Goal: Information Seeking & Learning: Learn about a topic

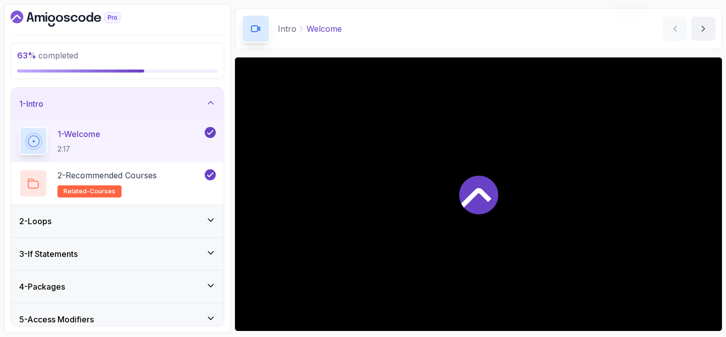
scroll to position [33, 0]
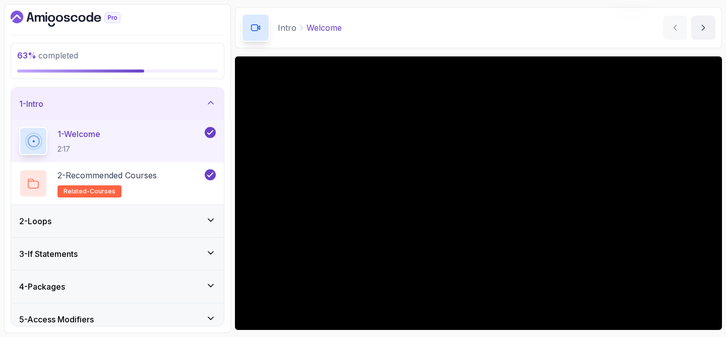
click at [208, 110] on div "1 - Intro" at bounding box center [117, 104] width 213 height 32
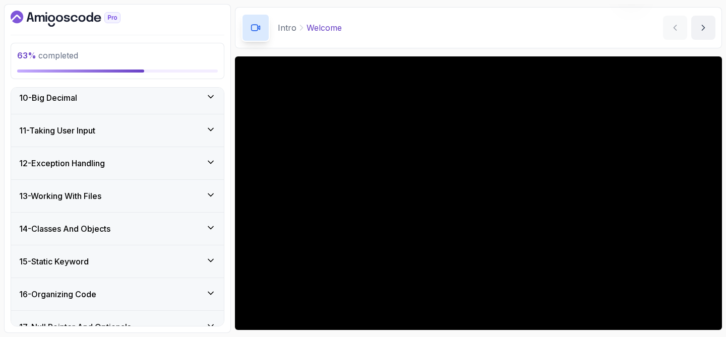
scroll to position [305, 0]
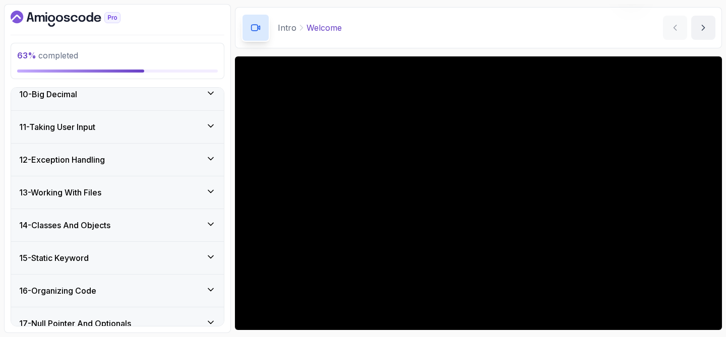
click at [119, 229] on div "14 - Classes And Objects" at bounding box center [117, 225] width 197 height 12
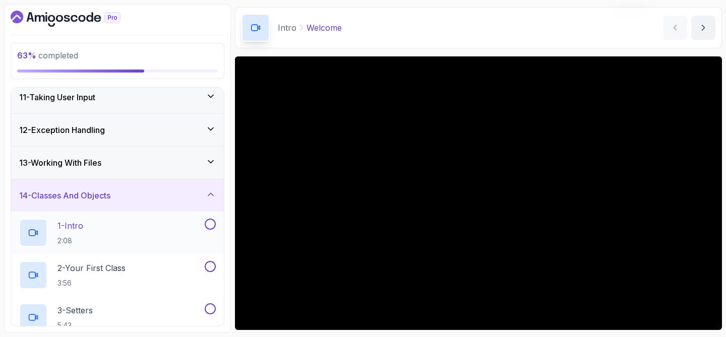
scroll to position [339, 0]
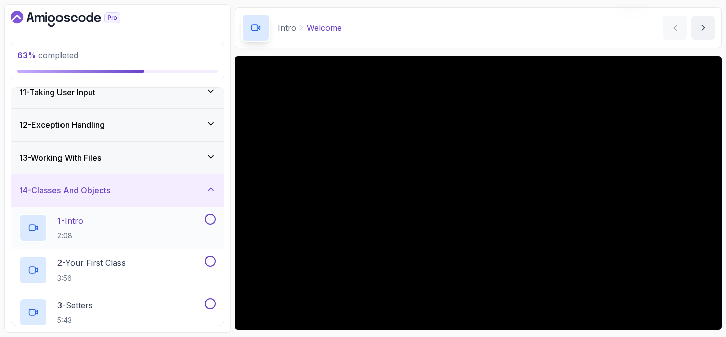
click at [112, 236] on div "1 - Intro 2:08" at bounding box center [111, 228] width 184 height 28
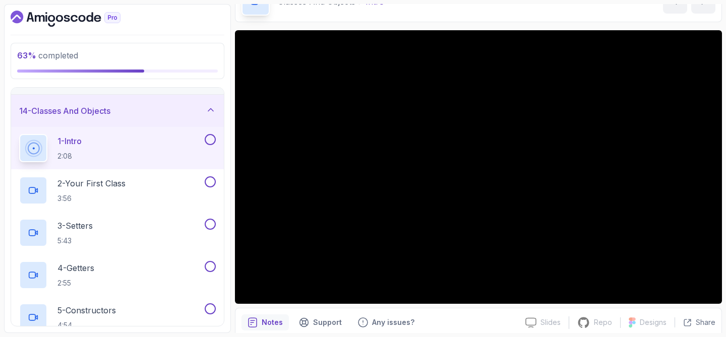
scroll to position [421, 0]
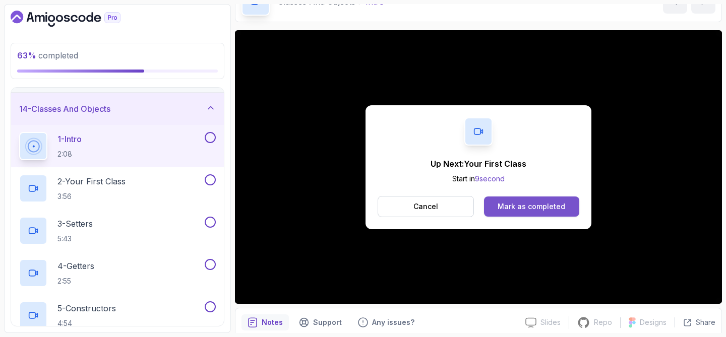
click at [546, 205] on div "Mark as completed" at bounding box center [532, 207] width 68 height 10
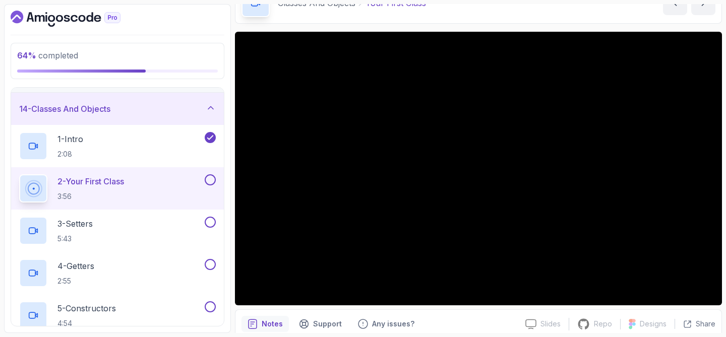
scroll to position [60, 0]
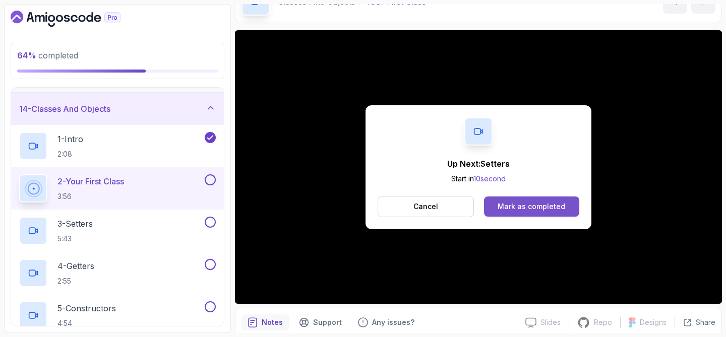
click at [514, 203] on div "Mark as completed" at bounding box center [532, 207] width 68 height 10
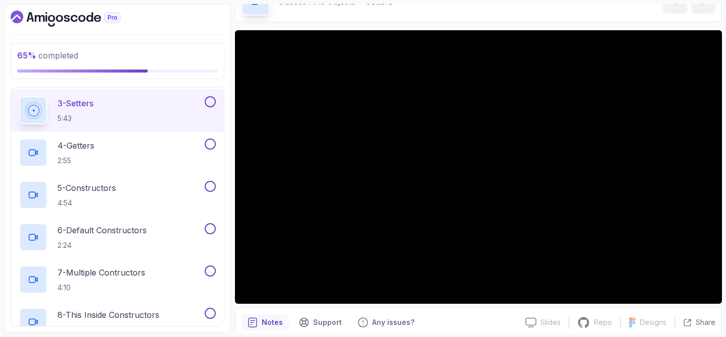
scroll to position [542, 0]
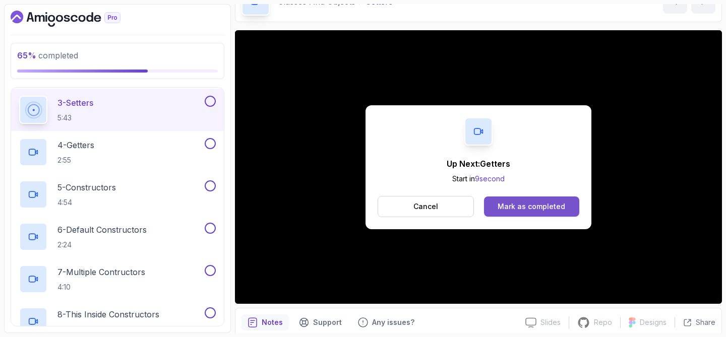
click at [566, 205] on button "Mark as completed" at bounding box center [531, 207] width 95 height 20
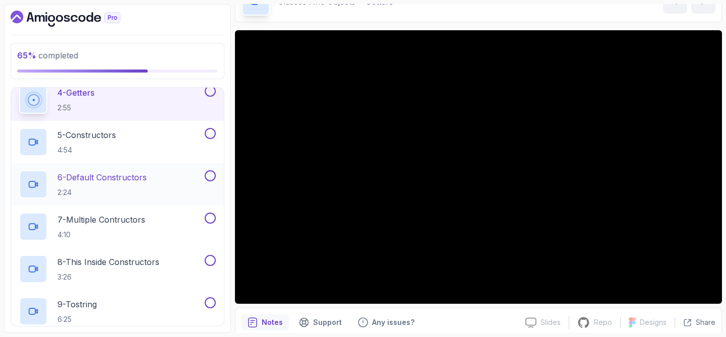
scroll to position [590, 0]
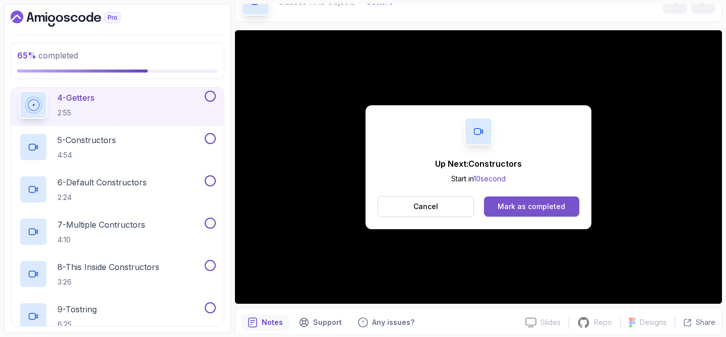
click at [509, 200] on button "Mark as completed" at bounding box center [531, 207] width 95 height 20
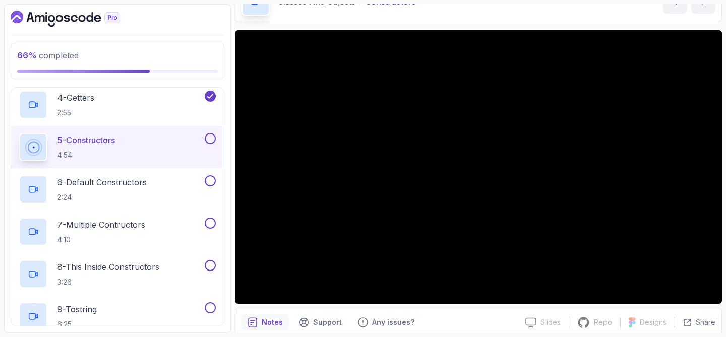
click at [180, 15] on div at bounding box center [118, 19] width 214 height 16
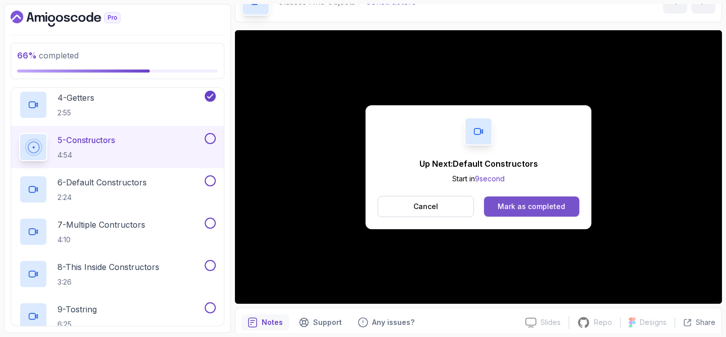
click at [499, 201] on button "Mark as completed" at bounding box center [531, 207] width 95 height 20
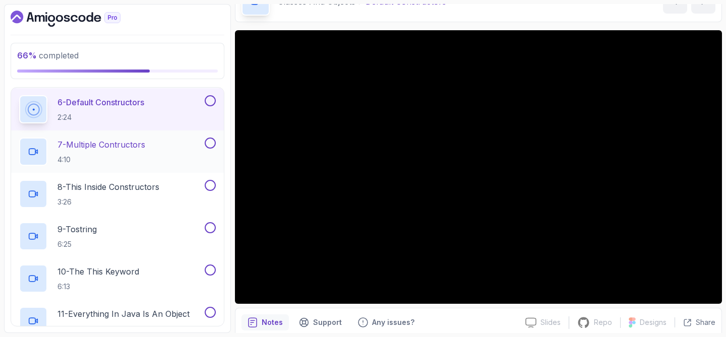
scroll to position [670, 0]
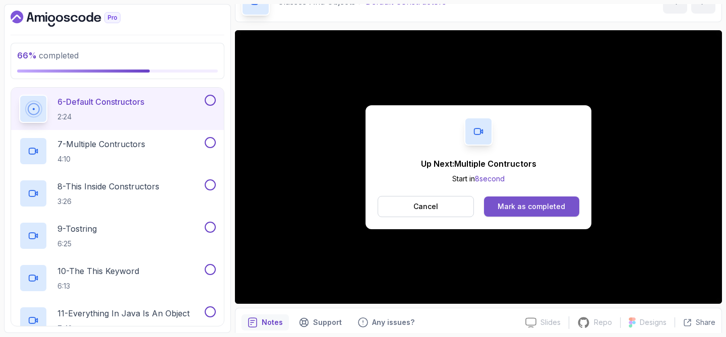
click at [493, 204] on button "Mark as completed" at bounding box center [531, 207] width 95 height 20
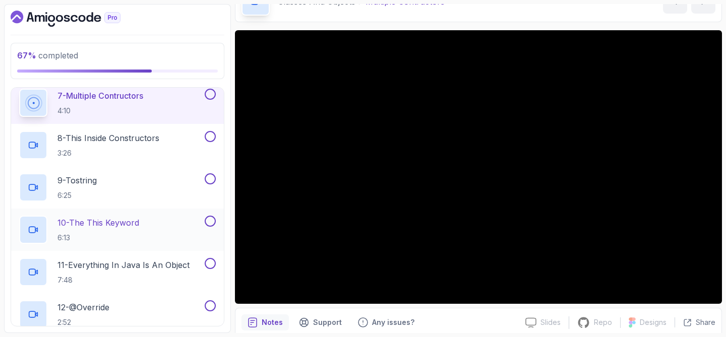
scroll to position [718, 0]
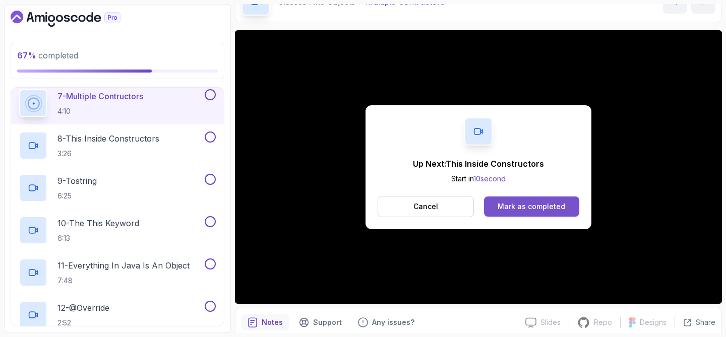
click at [532, 207] on div "Mark as completed" at bounding box center [532, 207] width 68 height 10
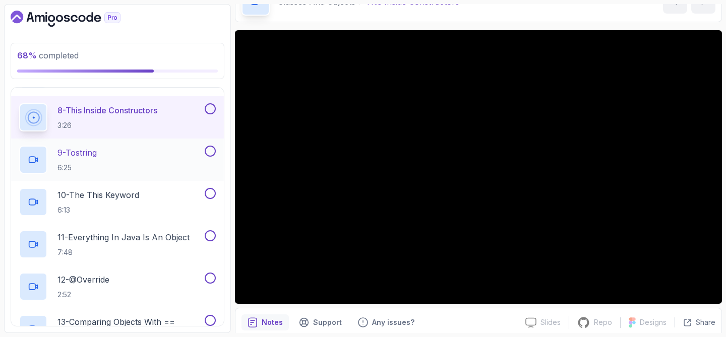
scroll to position [755, 0]
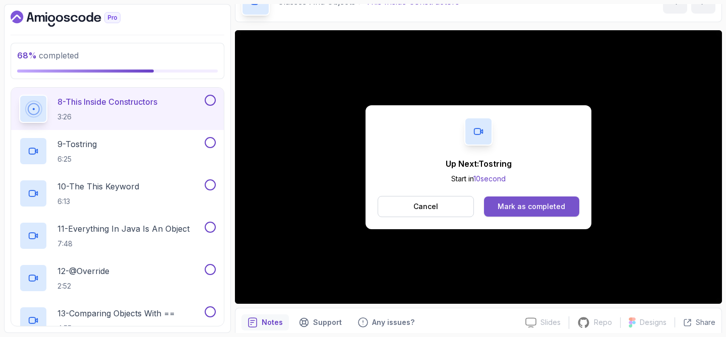
click at [504, 205] on div "Mark as completed" at bounding box center [532, 207] width 68 height 10
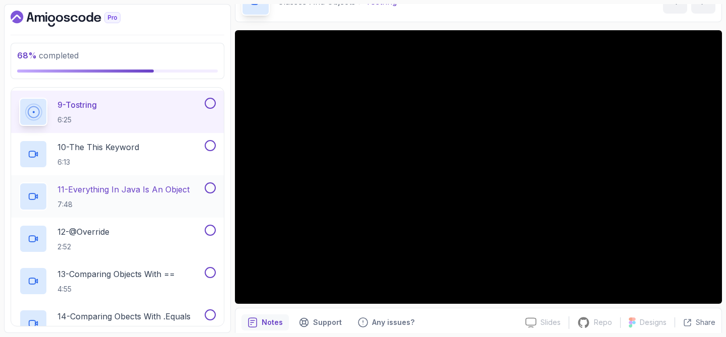
scroll to position [800, 0]
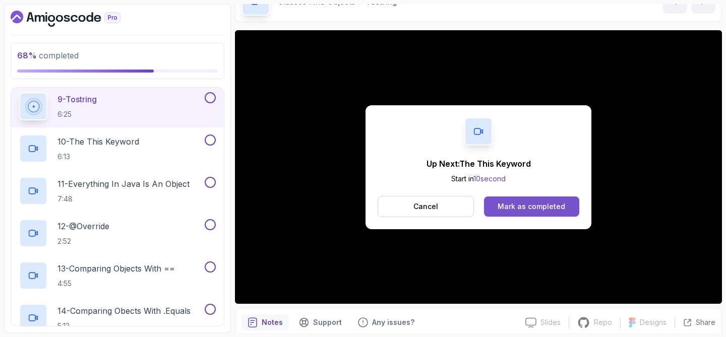
click at [538, 209] on div "Mark as completed" at bounding box center [532, 207] width 68 height 10
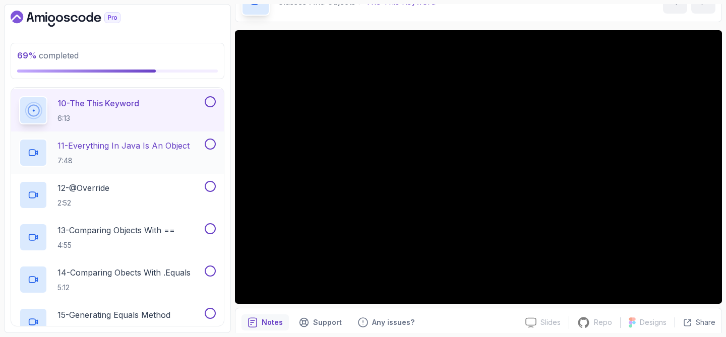
scroll to position [839, 0]
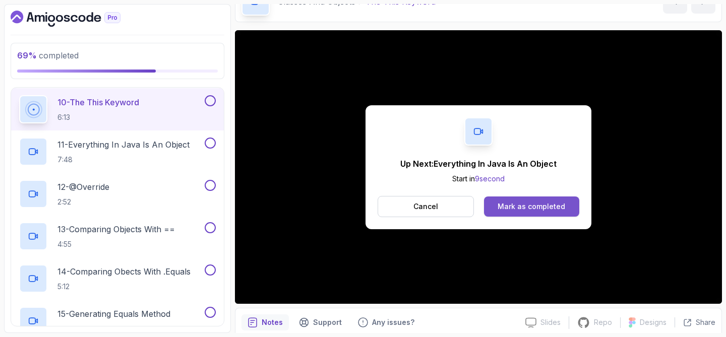
click at [509, 209] on div "Mark as completed" at bounding box center [532, 207] width 68 height 10
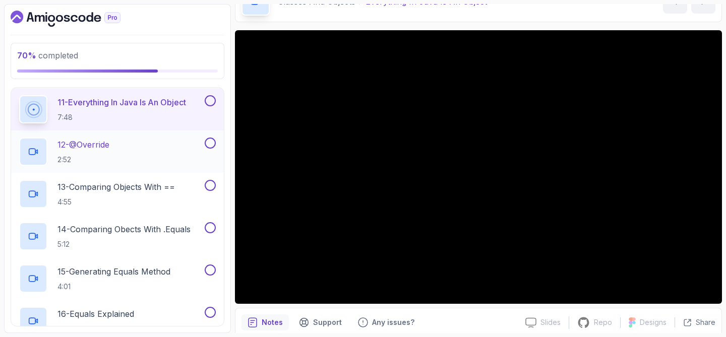
scroll to position [885, 0]
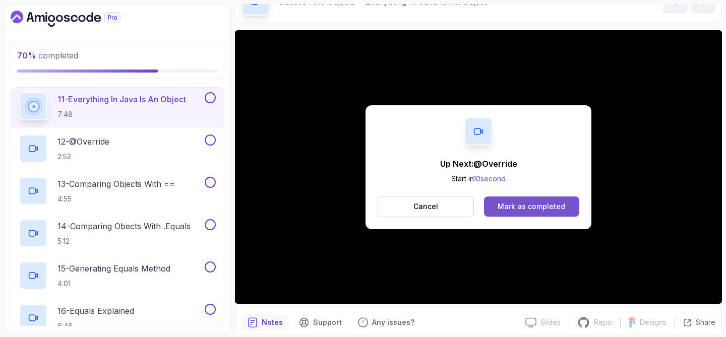
click at [533, 206] on div "Mark as completed" at bounding box center [532, 207] width 68 height 10
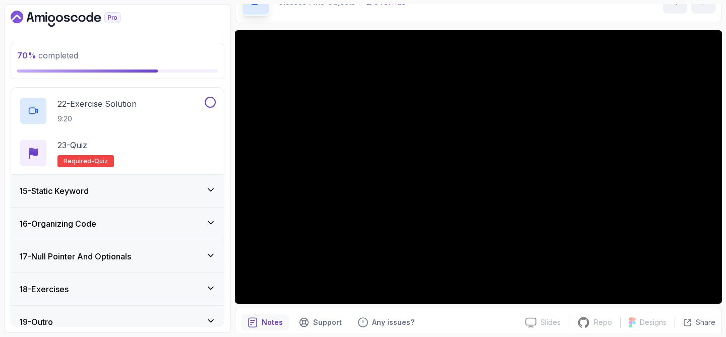
scroll to position [1358, 0]
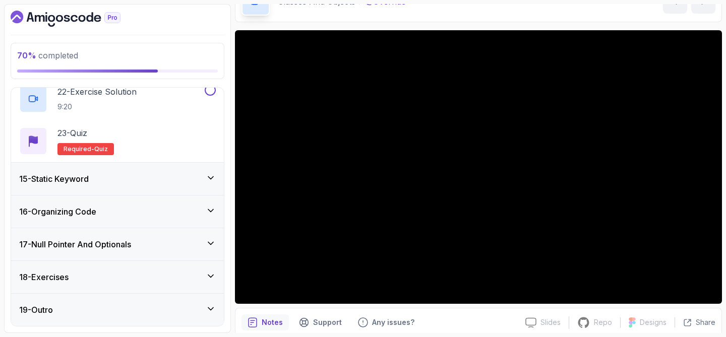
click at [109, 177] on div "15 - Static Keyword" at bounding box center [117, 179] width 197 height 12
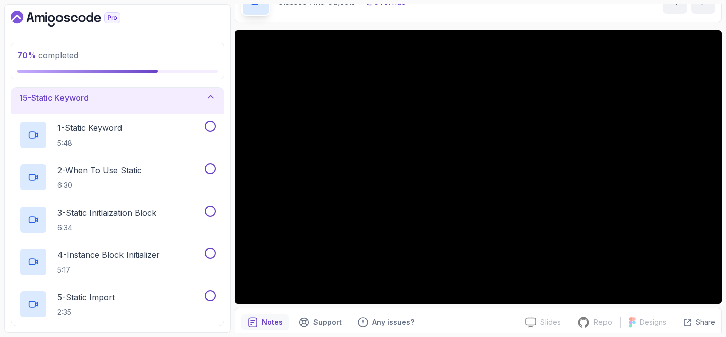
scroll to position [464, 0]
click at [194, 111] on div "15 - Static Keyword" at bounding box center [117, 99] width 213 height 32
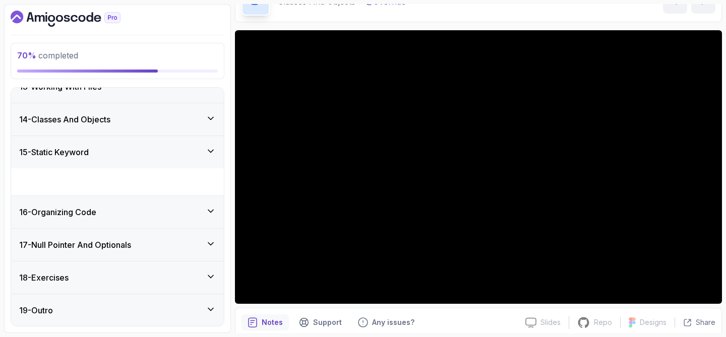
scroll to position [384, 0]
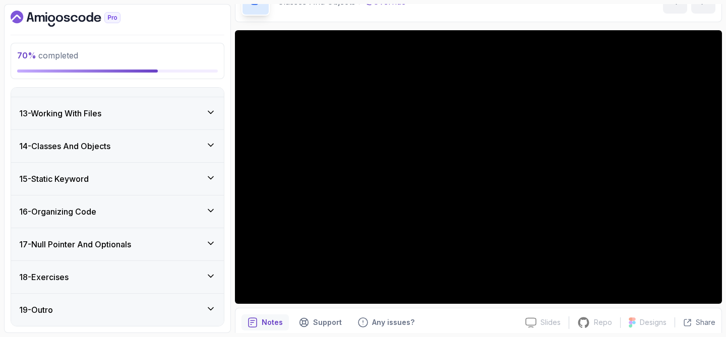
click at [121, 213] on div "16 - Organizing Code" at bounding box center [117, 212] width 197 height 12
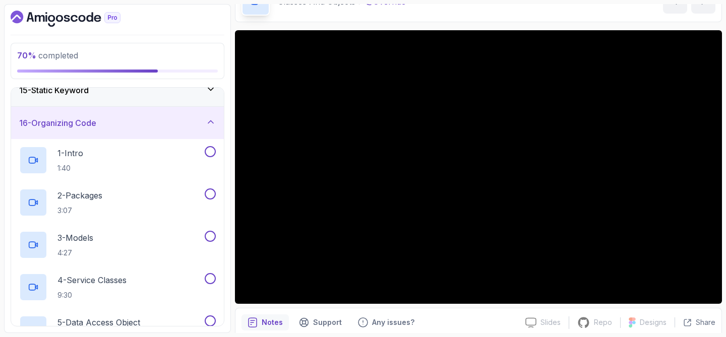
scroll to position [465, 0]
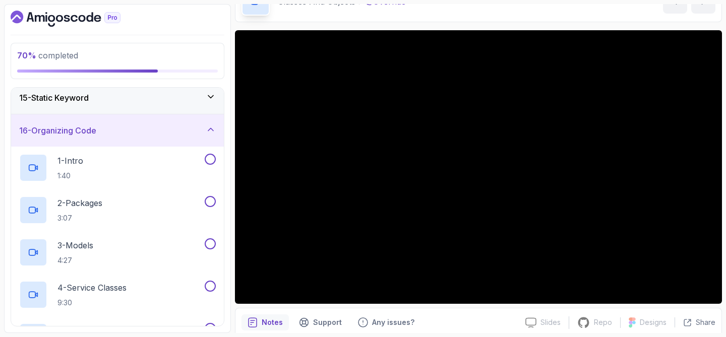
click at [153, 137] on div "16 - Organizing Code" at bounding box center [117, 131] width 213 height 32
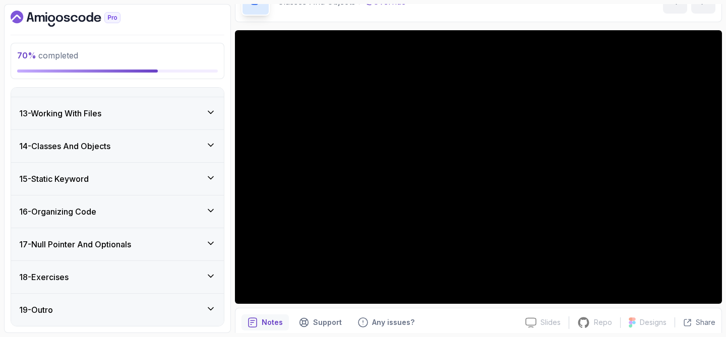
scroll to position [384, 0]
click at [159, 239] on div "17 - Null Pointer And Optionals" at bounding box center [117, 245] width 197 height 12
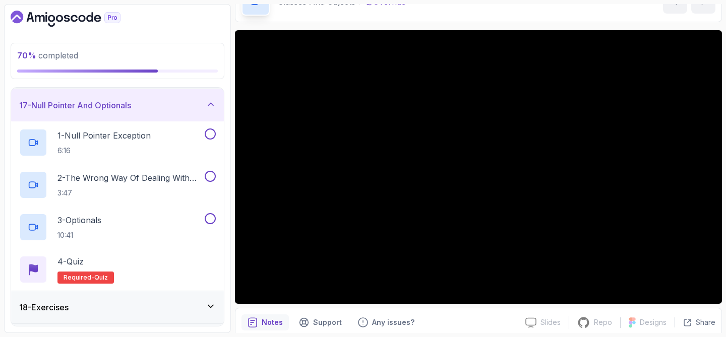
scroll to position [524, 0]
click at [173, 98] on div "17 - Null Pointer And Optionals" at bounding box center [117, 104] width 197 height 12
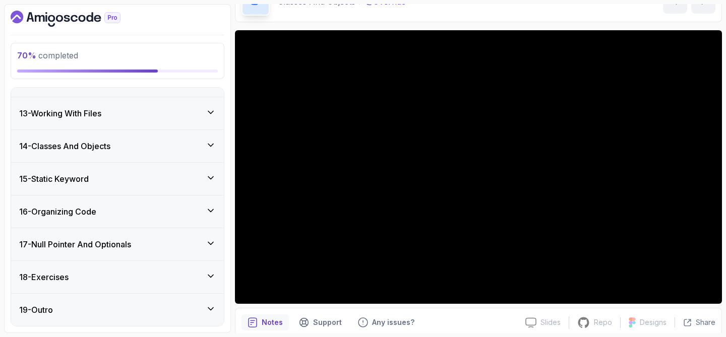
scroll to position [384, 0]
click at [142, 275] on div "18 - Exercises" at bounding box center [117, 277] width 197 height 12
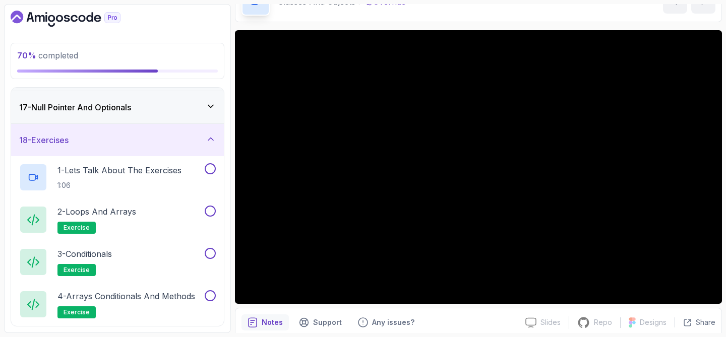
scroll to position [509, 0]
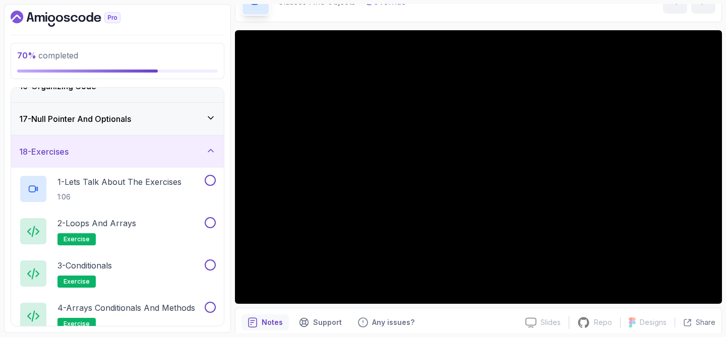
click at [210, 146] on icon at bounding box center [211, 151] width 10 height 10
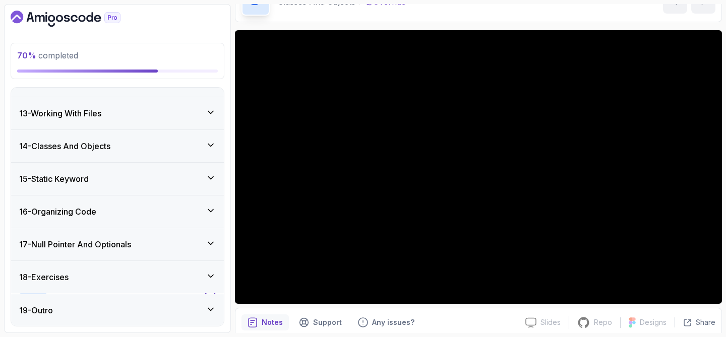
scroll to position [384, 0]
click at [137, 314] on div "19 - Outro" at bounding box center [117, 310] width 197 height 12
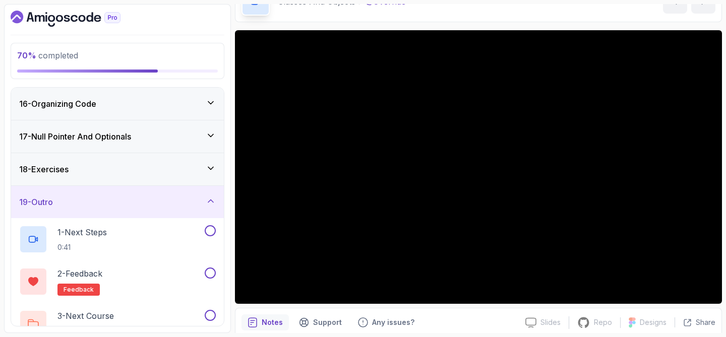
scroll to position [511, 0]
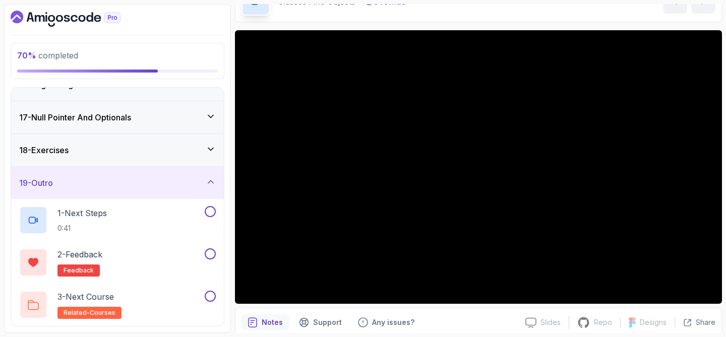
click at [164, 180] on div "19 - Outro" at bounding box center [117, 183] width 197 height 12
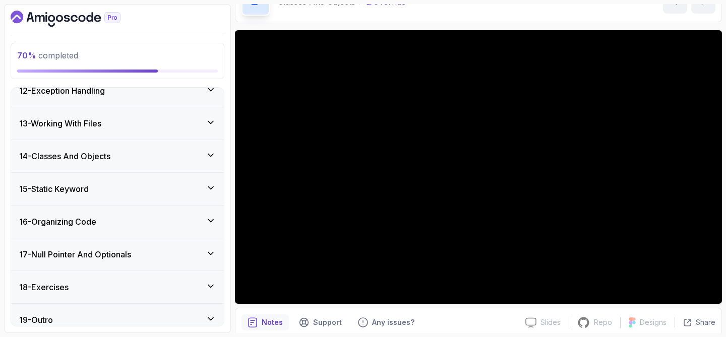
scroll to position [373, 0]
click at [159, 159] on div "14 - Classes And Objects" at bounding box center [117, 157] width 197 height 12
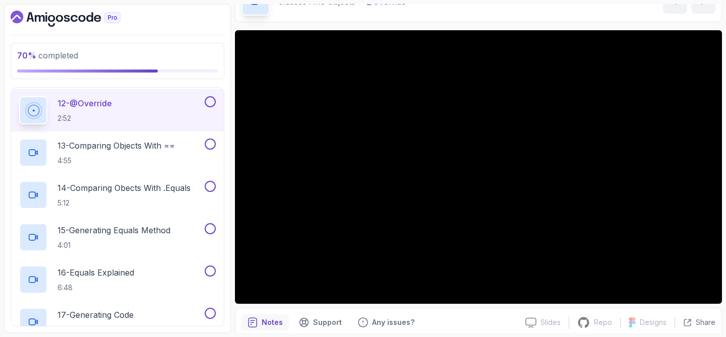
scroll to position [925, 0]
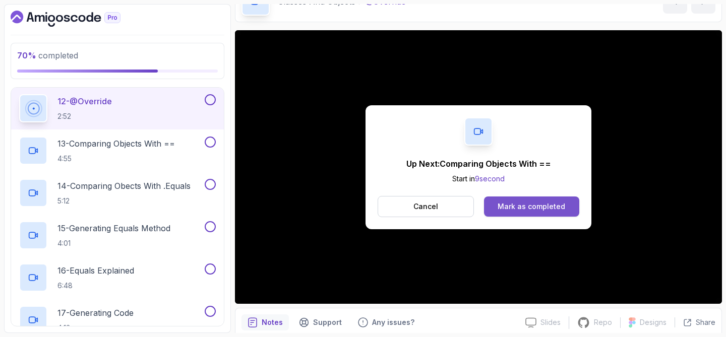
click at [531, 210] on div "Mark as completed" at bounding box center [532, 207] width 68 height 10
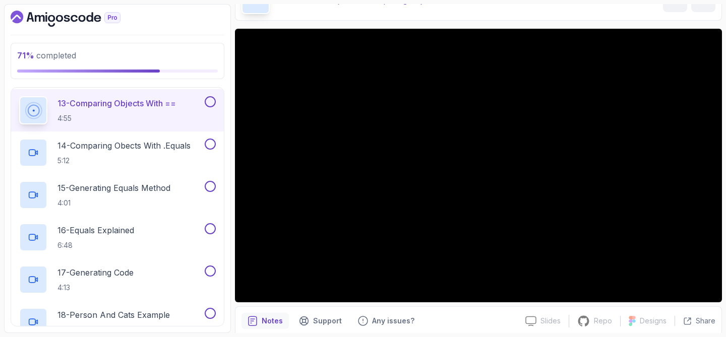
scroll to position [59, 0]
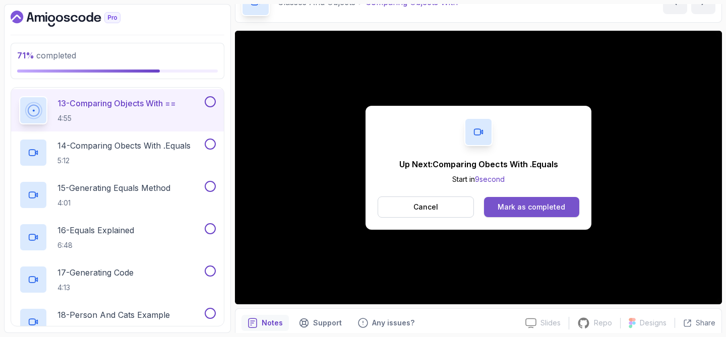
click at [537, 207] on div "Mark as completed" at bounding box center [532, 207] width 68 height 10
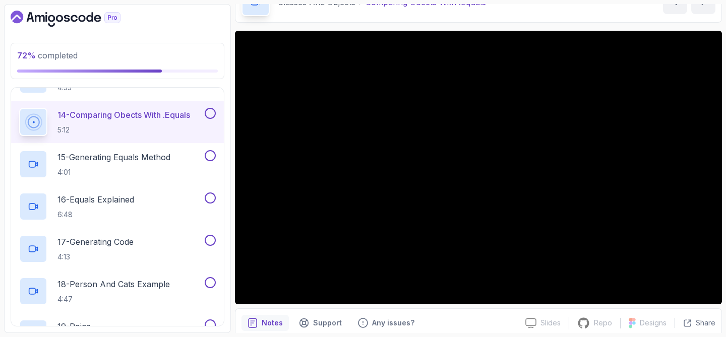
scroll to position [997, 0]
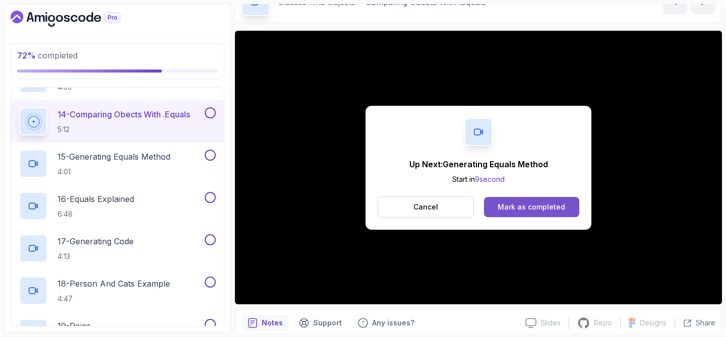
click at [517, 210] on div "Mark as completed" at bounding box center [532, 207] width 68 height 10
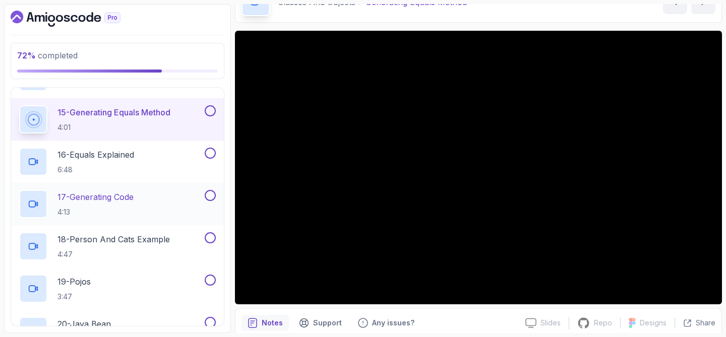
scroll to position [1053, 0]
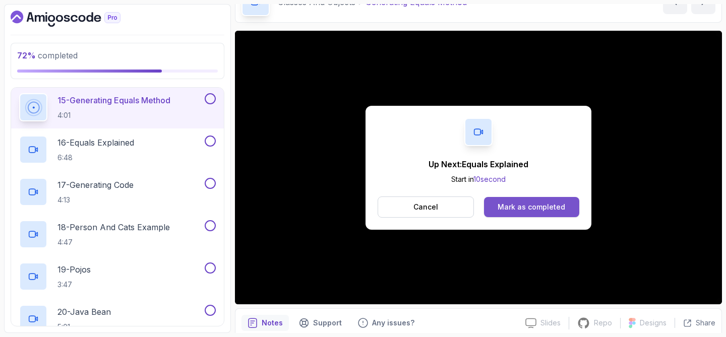
click at [524, 205] on div "Mark as completed" at bounding box center [532, 207] width 68 height 10
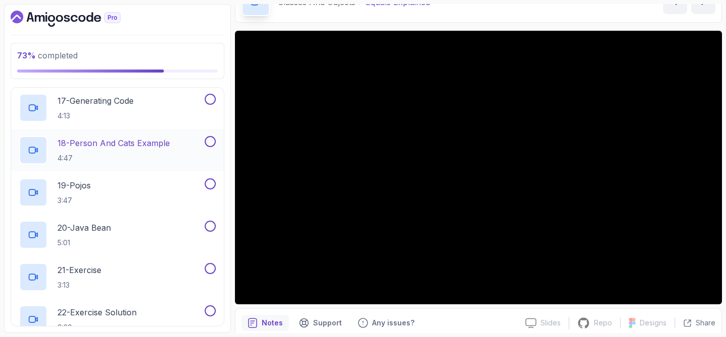
scroll to position [1139, 0]
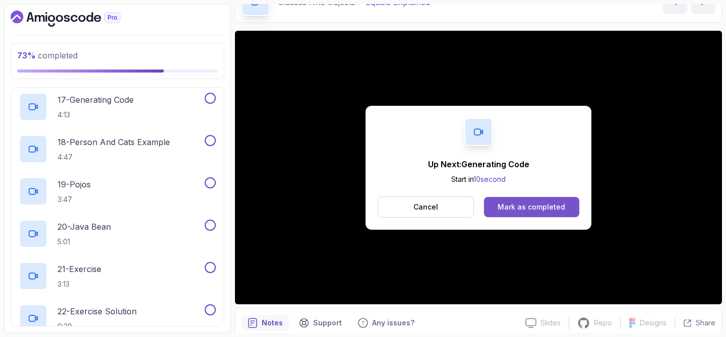
click at [520, 198] on button "Mark as completed" at bounding box center [531, 207] width 95 height 20
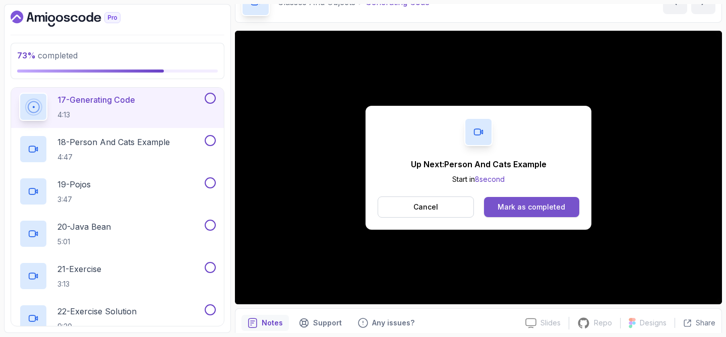
click at [500, 209] on div "Mark as completed" at bounding box center [532, 207] width 68 height 10
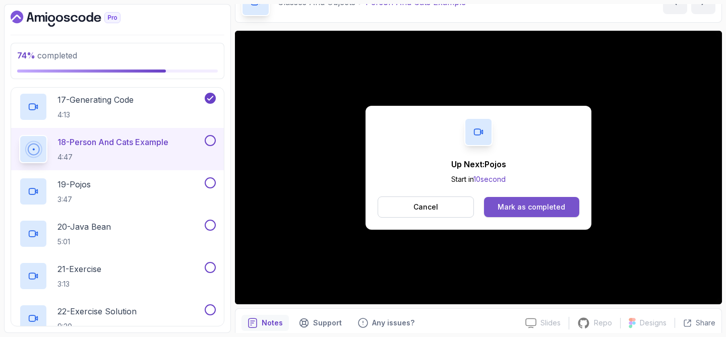
click at [497, 203] on button "Mark as completed" at bounding box center [531, 207] width 95 height 20
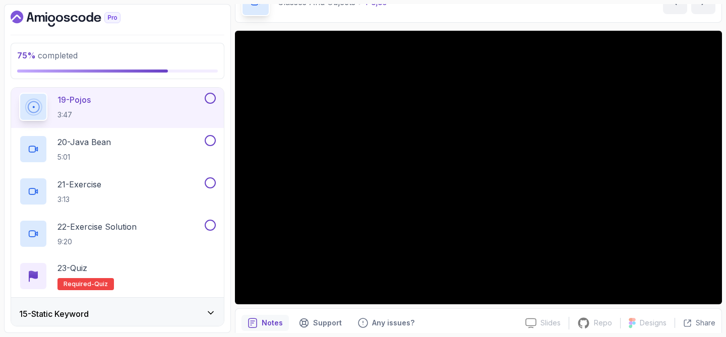
scroll to position [1224, 0]
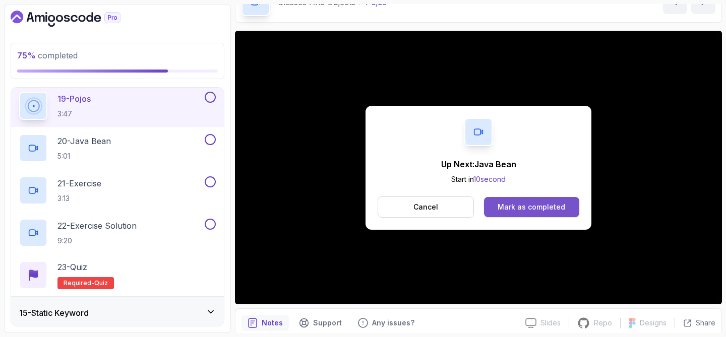
click at [516, 216] on button "Mark as completed" at bounding box center [531, 207] width 95 height 20
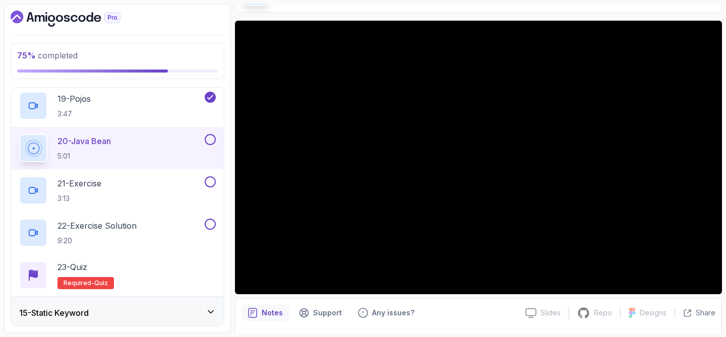
scroll to position [65, 0]
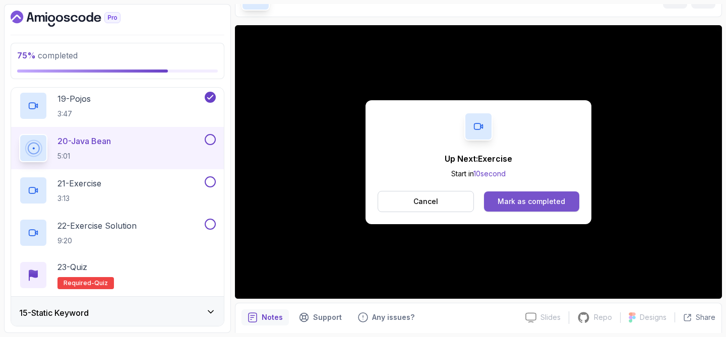
click at [558, 198] on div "Mark as completed" at bounding box center [532, 202] width 68 height 10
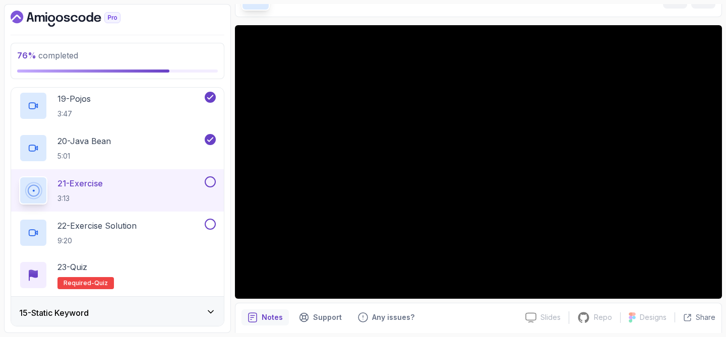
scroll to position [84, 0]
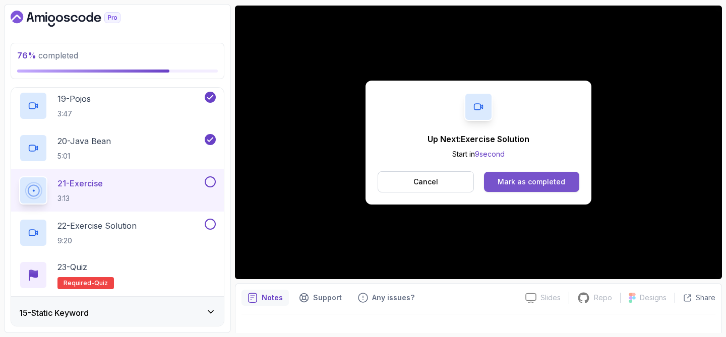
click at [514, 185] on div "Mark as completed" at bounding box center [532, 182] width 68 height 10
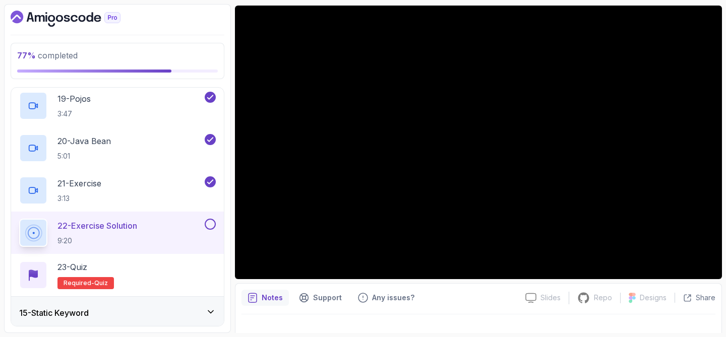
scroll to position [100, 0]
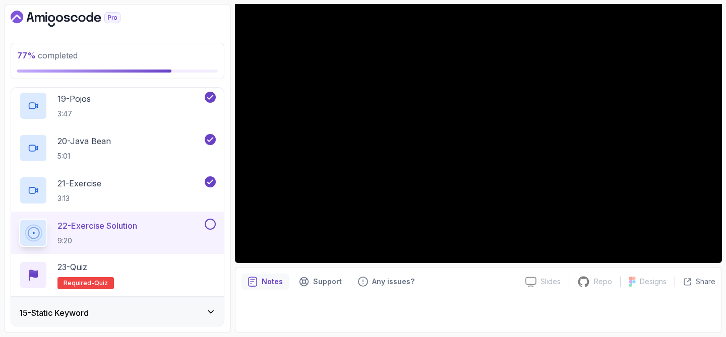
click at [211, 229] on button at bounding box center [210, 224] width 11 height 11
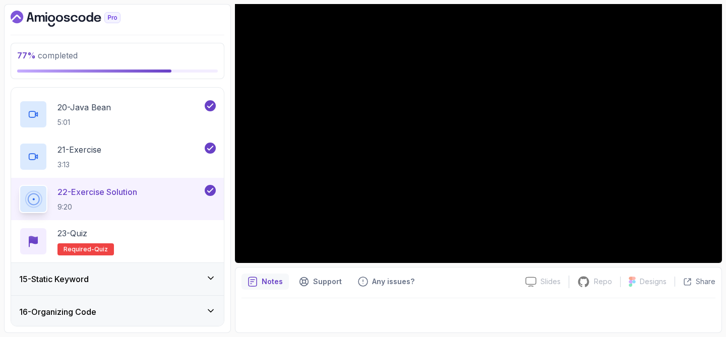
scroll to position [1265, 0]
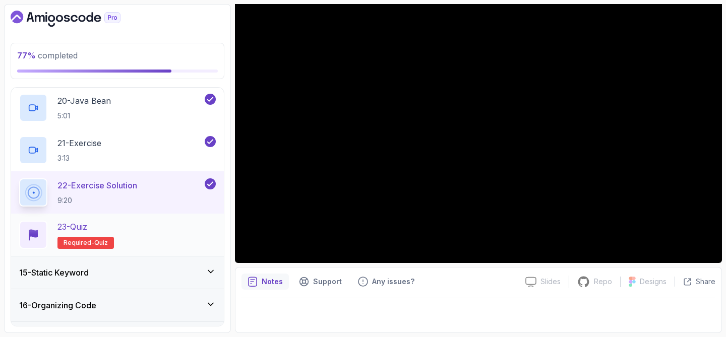
click at [94, 240] on span "quiz" at bounding box center [101, 243] width 14 height 8
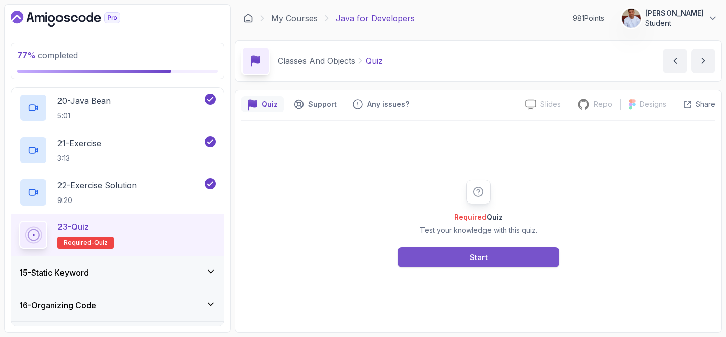
click at [430, 256] on button "Start" at bounding box center [478, 258] width 161 height 20
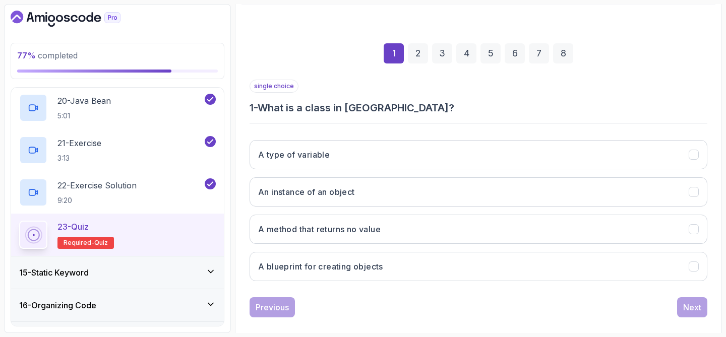
scroll to position [129, 0]
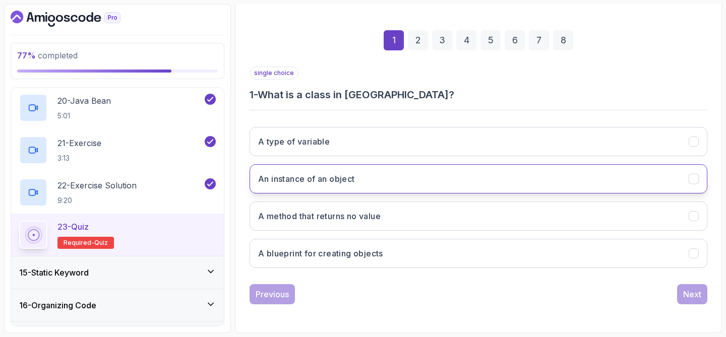
click at [373, 179] on button "An instance of an object" at bounding box center [479, 178] width 458 height 29
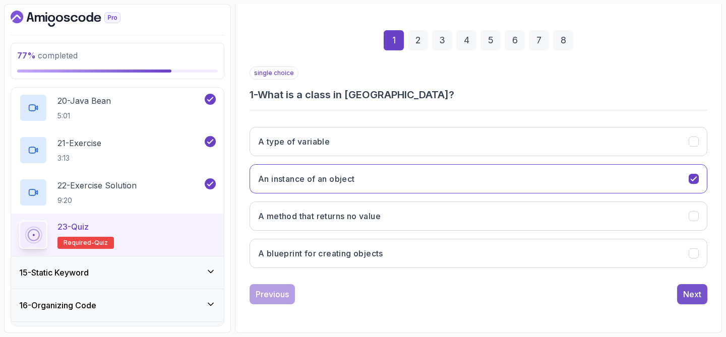
click at [703, 297] on button "Next" at bounding box center [692, 295] width 30 height 20
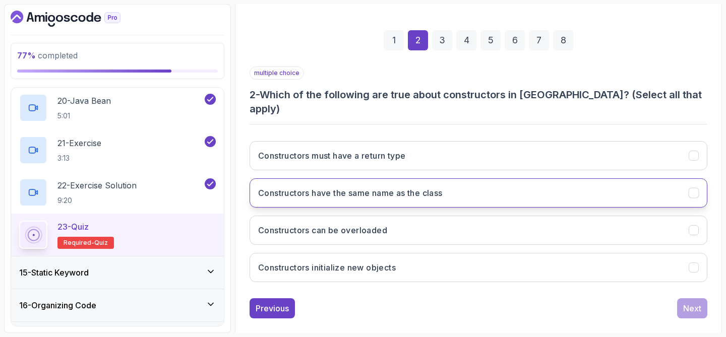
click at [460, 191] on button "Constructors have the same name as the class" at bounding box center [479, 193] width 458 height 29
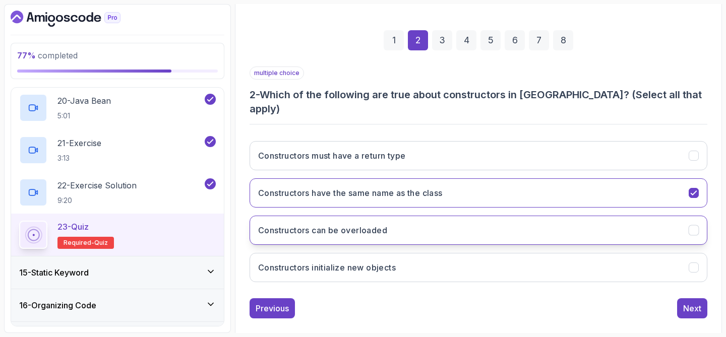
click at [391, 223] on button "Constructors can be overloaded" at bounding box center [479, 230] width 458 height 29
click at [688, 303] on div "Next" at bounding box center [693, 309] width 18 height 12
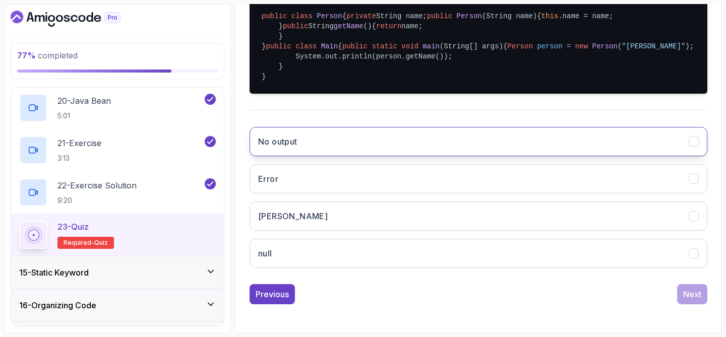
scroll to position [282, 0]
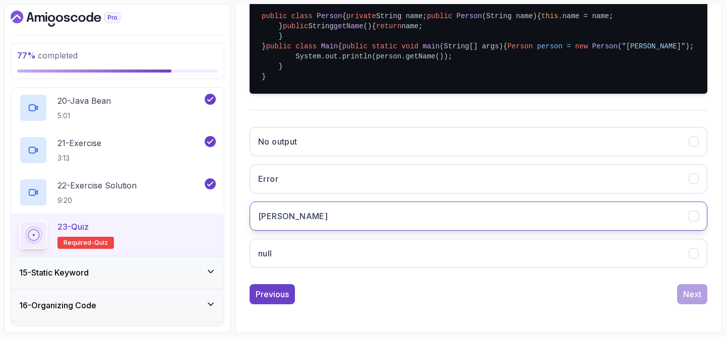
click at [400, 231] on button "[PERSON_NAME]" at bounding box center [479, 216] width 458 height 29
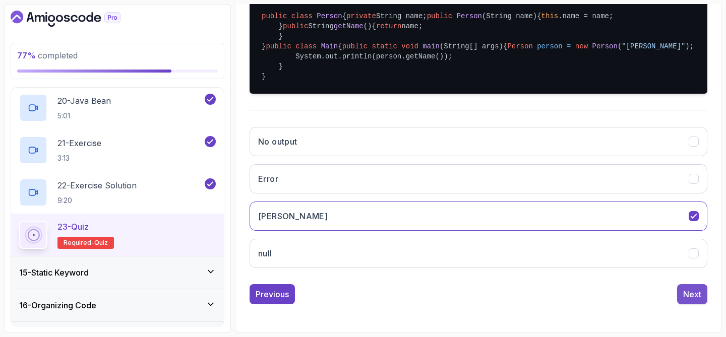
click at [685, 300] on div "Next" at bounding box center [693, 295] width 18 height 12
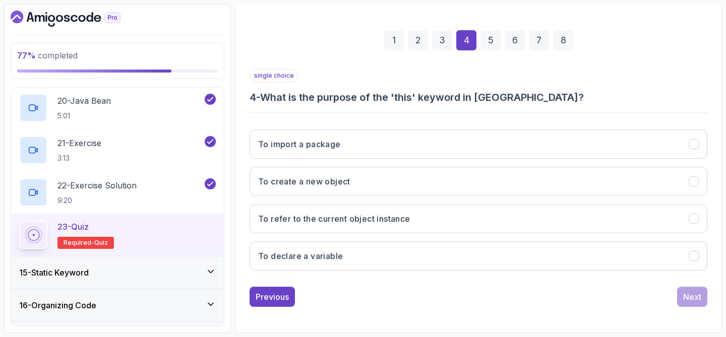
scroll to position [129, 0]
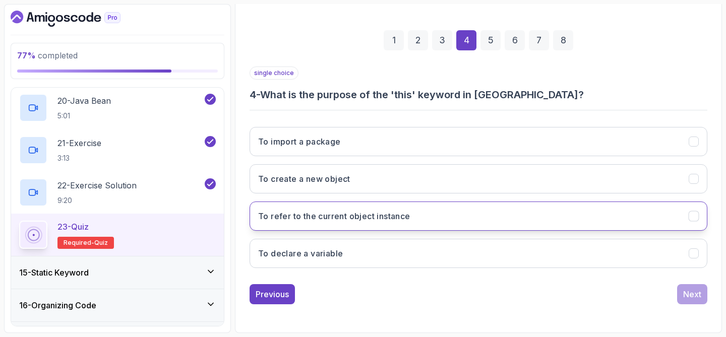
click at [546, 216] on button "To refer to the current object instance" at bounding box center [479, 216] width 458 height 29
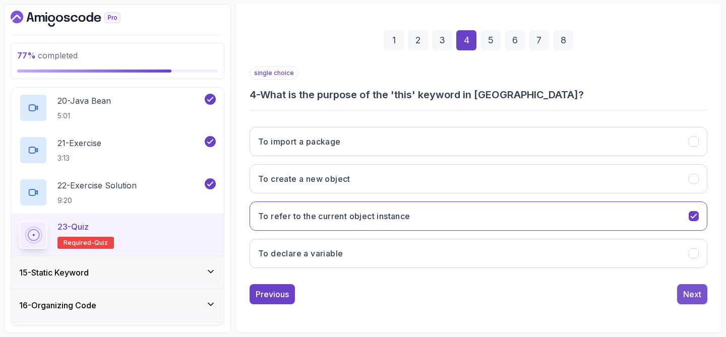
click at [691, 302] on button "Next" at bounding box center [692, 295] width 30 height 20
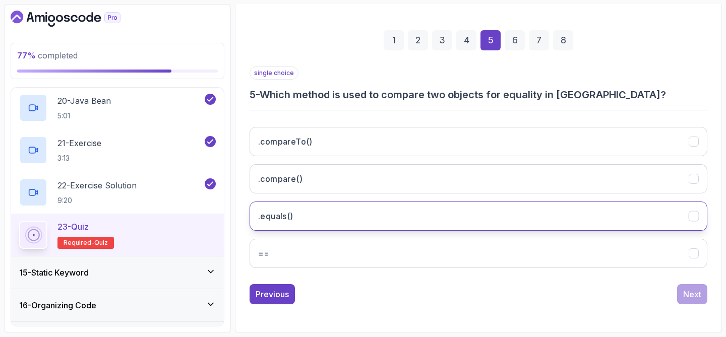
click at [454, 219] on button ".equals()" at bounding box center [479, 216] width 458 height 29
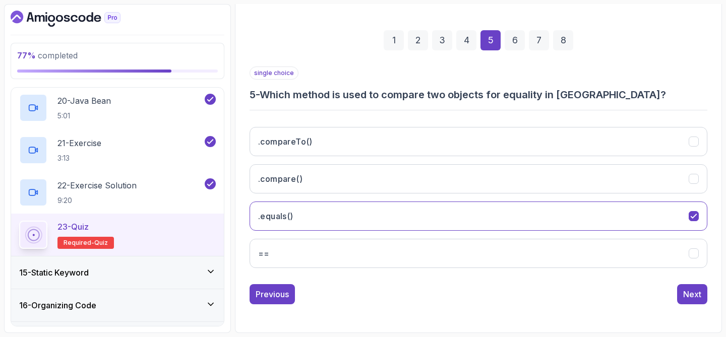
click at [706, 304] on div "Next" at bounding box center [692, 295] width 30 height 20
click at [698, 297] on div "Next" at bounding box center [693, 295] width 18 height 12
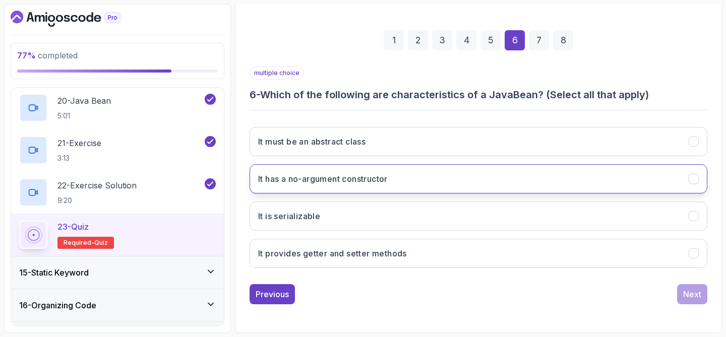
click at [420, 182] on button "It has a no-argument constructor" at bounding box center [479, 178] width 458 height 29
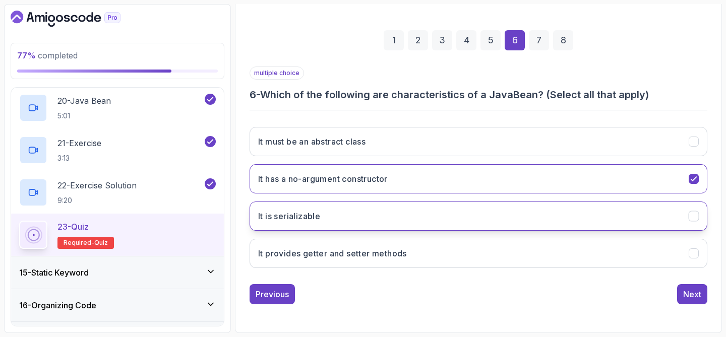
click at [393, 212] on button "It is serializable" at bounding box center [479, 216] width 458 height 29
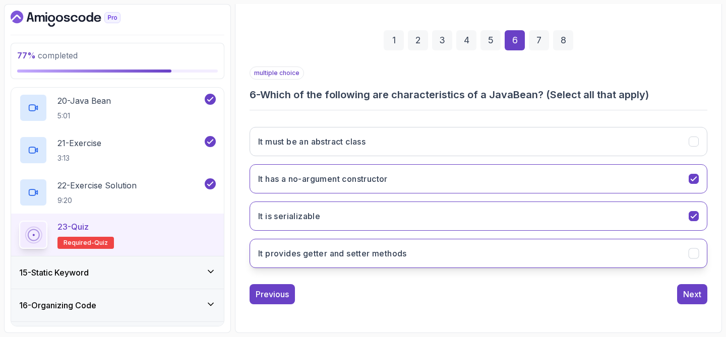
click at [403, 243] on button "It provides getter and setter methods" at bounding box center [479, 253] width 458 height 29
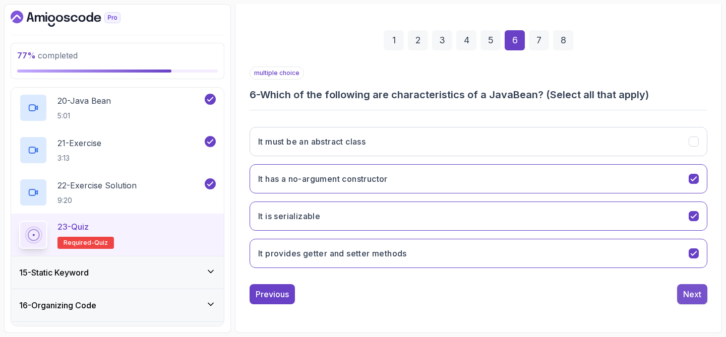
click at [686, 293] on div "Next" at bounding box center [693, 295] width 18 height 12
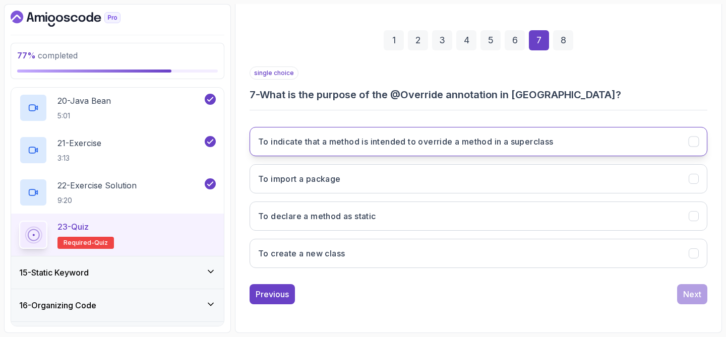
click at [393, 140] on h3 "To indicate that a method is intended to override a method in a superclass" at bounding box center [406, 142] width 296 height 12
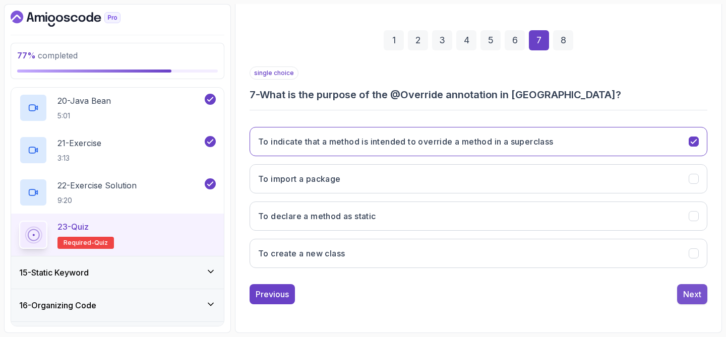
click at [700, 291] on div "Next" at bounding box center [693, 295] width 18 height 12
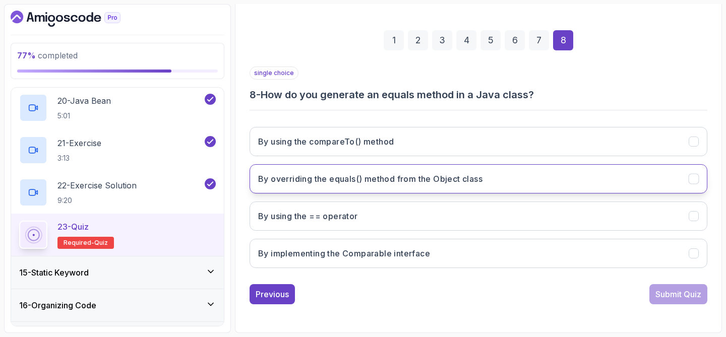
click at [499, 183] on button "By overriding the equals() method from the Object class" at bounding box center [479, 178] width 458 height 29
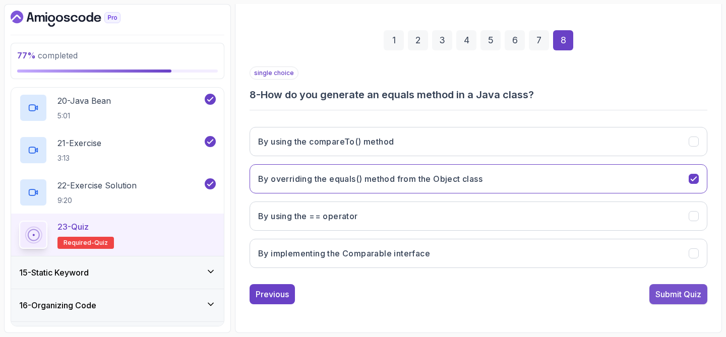
click at [665, 294] on div "Submit Quiz" at bounding box center [679, 295] width 46 height 12
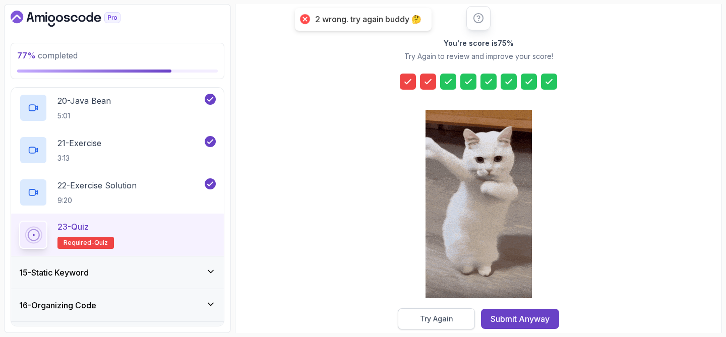
click at [433, 317] on div "Try Again" at bounding box center [436, 319] width 33 height 10
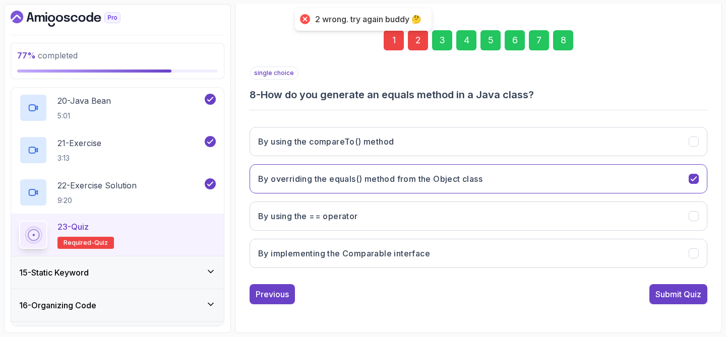
click at [393, 48] on div "1" at bounding box center [394, 40] width 20 height 20
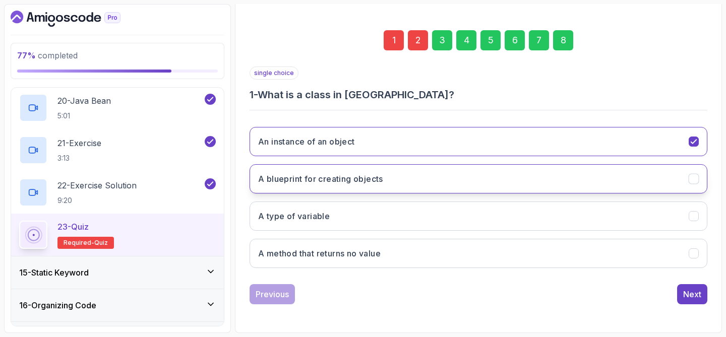
click at [471, 171] on button "A blueprint for creating objects" at bounding box center [479, 178] width 458 height 29
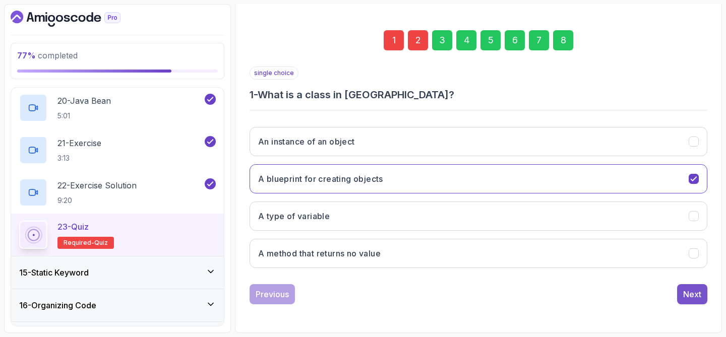
click at [687, 294] on div "Next" at bounding box center [693, 295] width 18 height 12
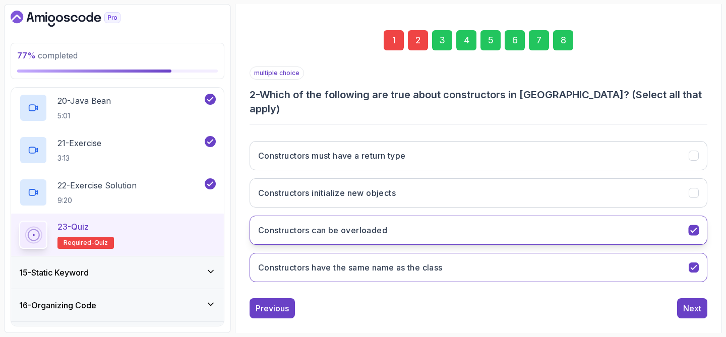
click at [456, 217] on button "Constructors can be overloaded" at bounding box center [479, 230] width 458 height 29
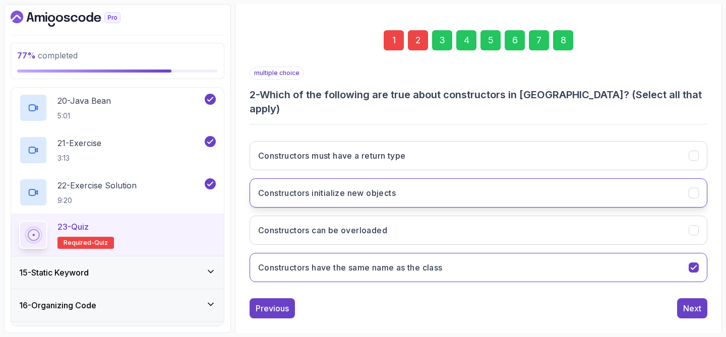
click at [431, 179] on button "Constructors initialize new objects" at bounding box center [479, 193] width 458 height 29
click at [689, 303] on div "Next" at bounding box center [693, 309] width 18 height 12
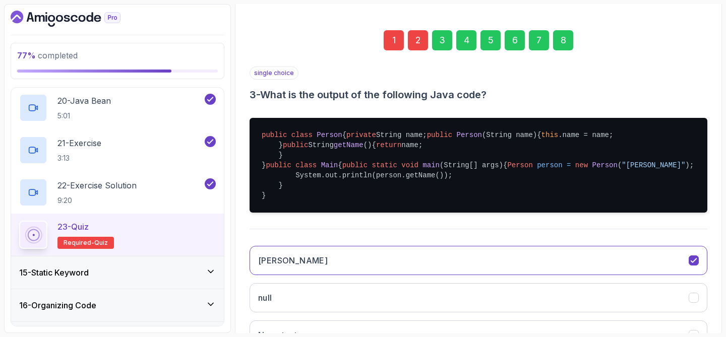
click at [565, 35] on div "8" at bounding box center [563, 40] width 20 height 20
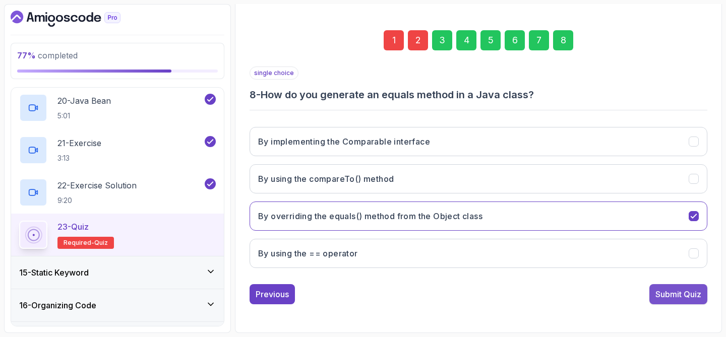
click at [674, 296] on div "Submit Quiz" at bounding box center [679, 295] width 46 height 12
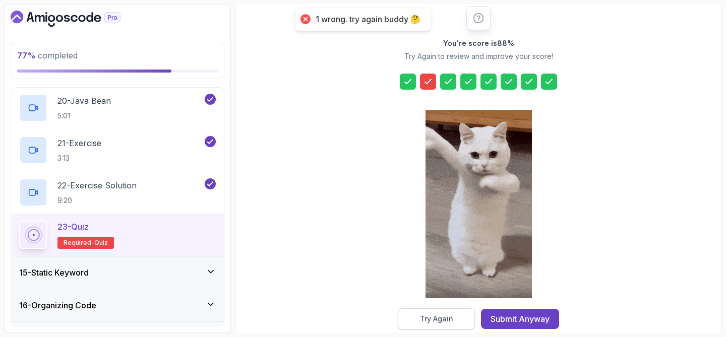
click at [455, 324] on button "Try Again" at bounding box center [436, 319] width 77 height 21
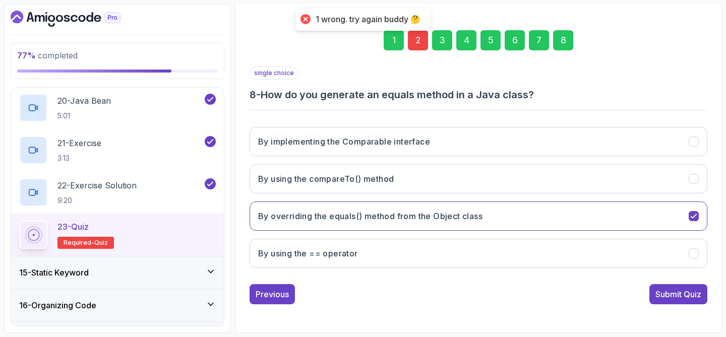
click at [419, 43] on div "2" at bounding box center [418, 40] width 20 height 20
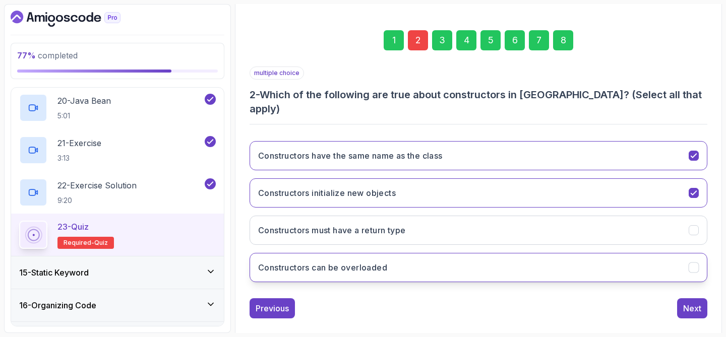
click at [412, 253] on button "Constructors can be overloaded" at bounding box center [479, 267] width 458 height 29
click at [699, 303] on div "Next" at bounding box center [693, 309] width 18 height 12
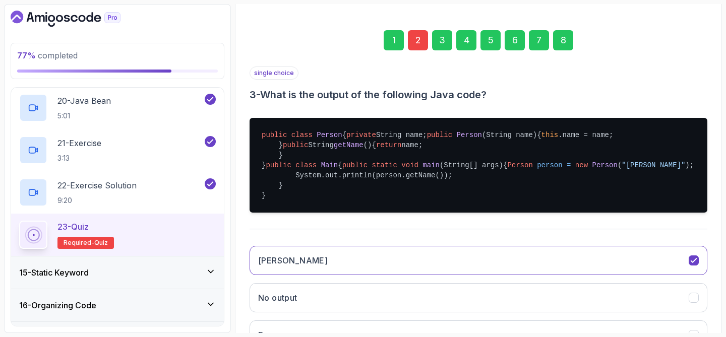
click at [563, 41] on div "8" at bounding box center [563, 40] width 20 height 20
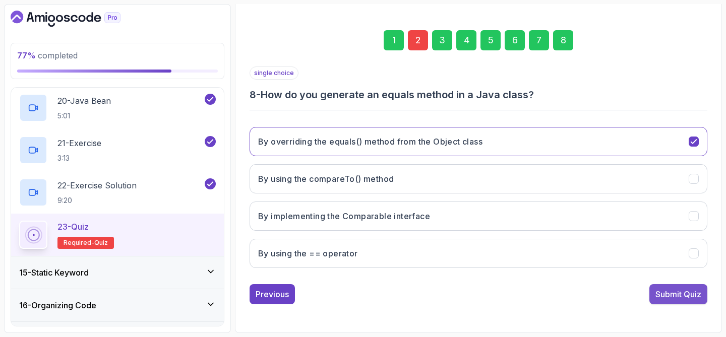
click at [658, 294] on div "Submit Quiz" at bounding box center [679, 295] width 46 height 12
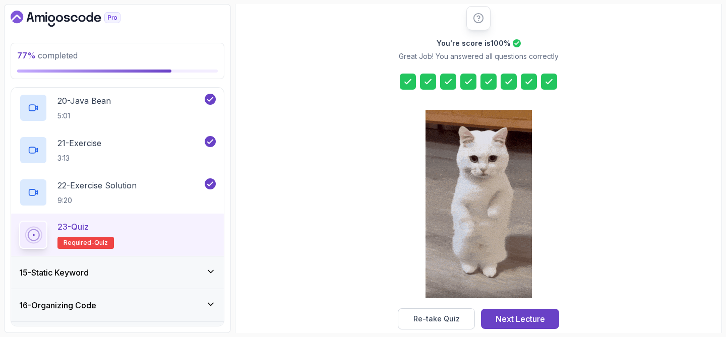
scroll to position [146, 0]
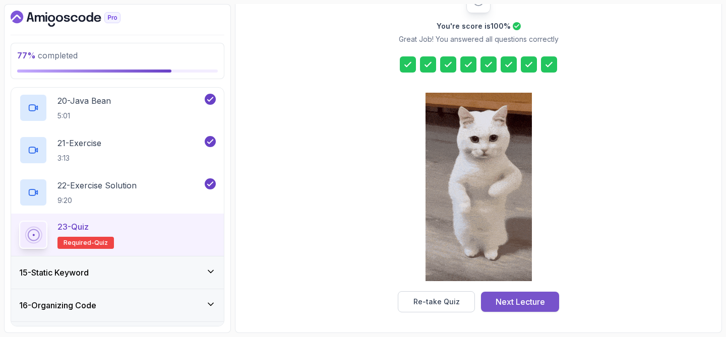
click at [521, 311] on button "Next Lecture" at bounding box center [520, 302] width 78 height 20
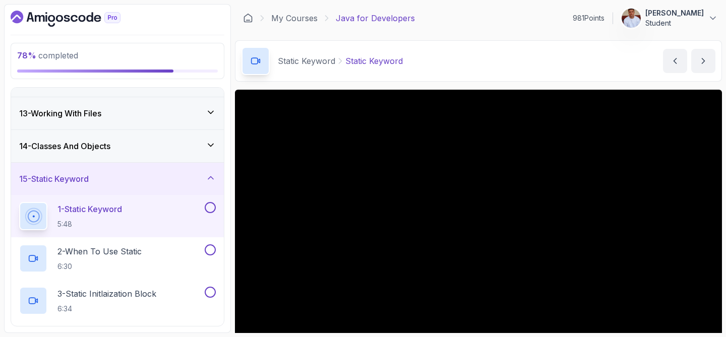
scroll to position [48, 0]
